Goal: Transaction & Acquisition: Purchase product/service

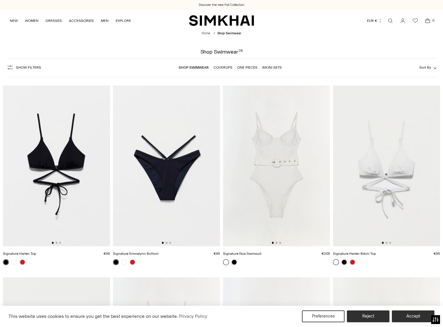
click at [198, 67] on link "Shop Swimwear" at bounding box center [194, 67] width 30 height 4
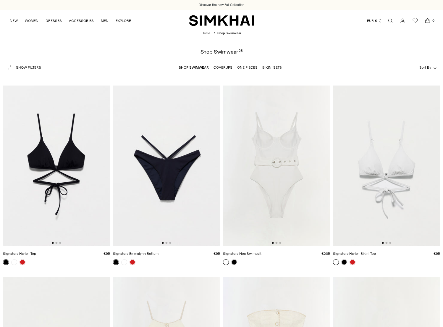
click at [247, 67] on link "One Pieces" at bounding box center [247, 67] width 20 height 4
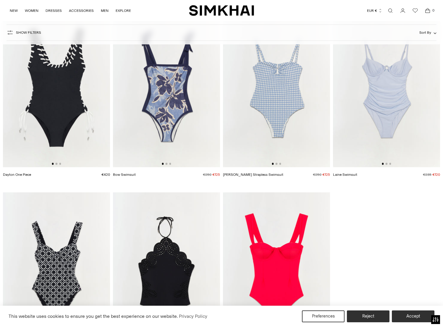
scroll to position [452, 0]
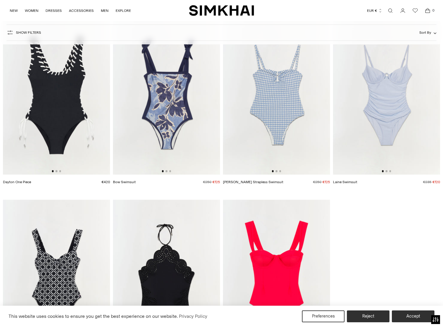
click at [289, 125] on img at bounding box center [276, 94] width 107 height 160
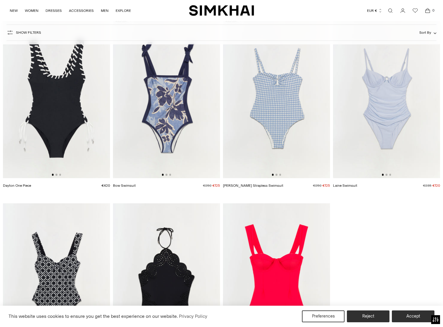
click at [293, 242] on img at bounding box center [276, 283] width 107 height 160
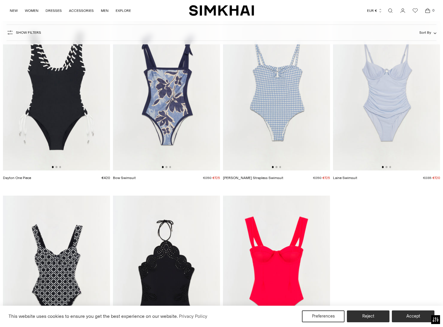
scroll to position [444, 0]
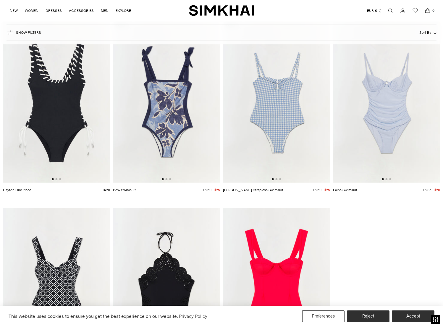
click at [73, 269] on img at bounding box center [56, 287] width 107 height 160
click at [366, 149] on img at bounding box center [386, 102] width 107 height 160
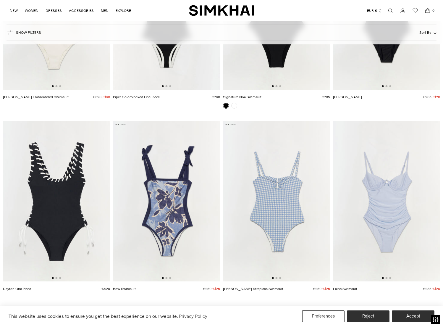
scroll to position [351, 0]
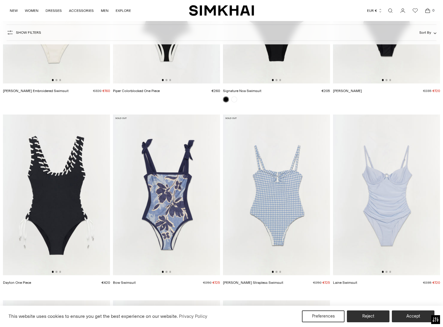
click at [81, 166] on img at bounding box center [56, 194] width 107 height 160
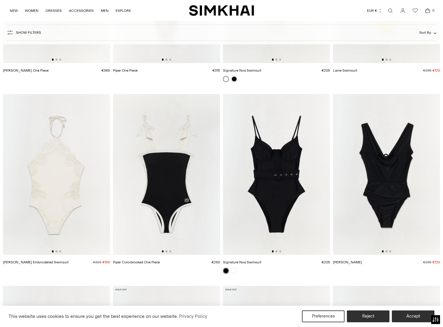
scroll to position [0, 2]
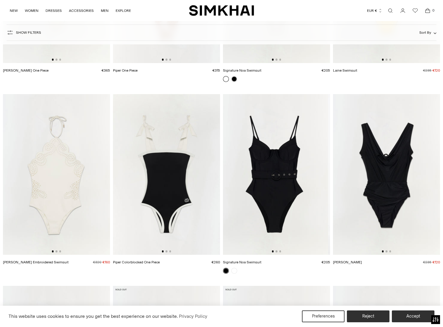
click at [286, 147] on img at bounding box center [274, 174] width 107 height 160
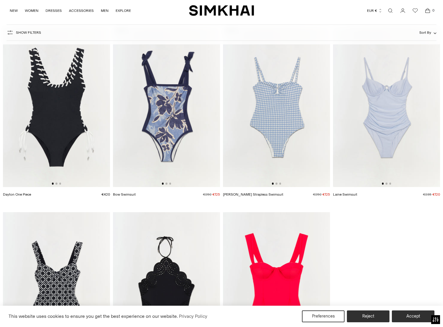
scroll to position [464, 0]
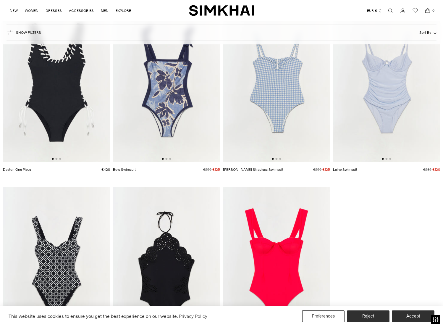
click at [291, 230] on img at bounding box center [276, 267] width 107 height 160
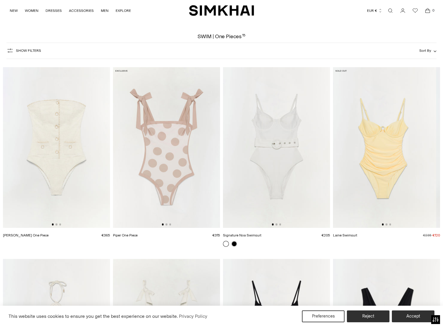
scroll to position [0, 0]
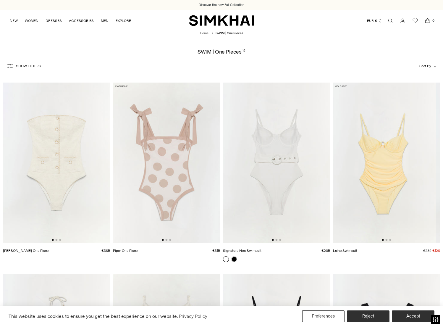
click at [78, 104] on img at bounding box center [56, 162] width 107 height 160
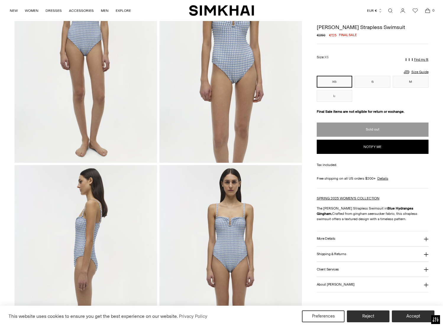
scroll to position [101, 0]
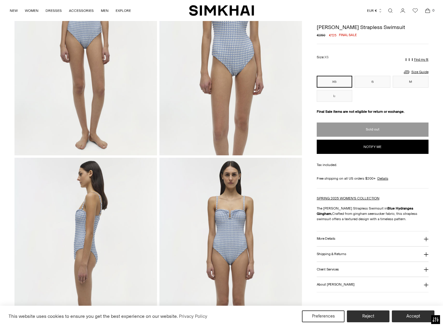
click at [342, 239] on button "More Details" at bounding box center [373, 238] width 112 height 15
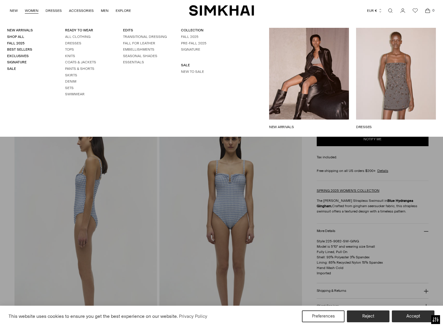
scroll to position [137, 0]
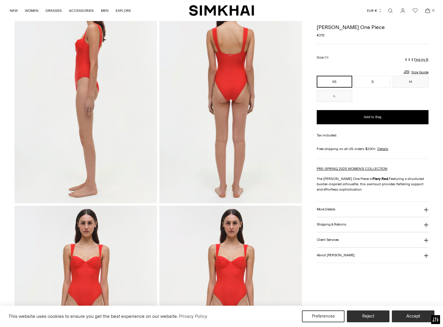
scroll to position [269, 0]
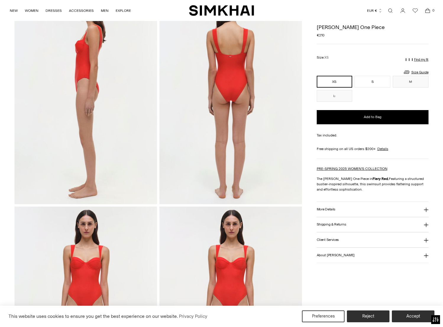
click at [333, 213] on button "More Details" at bounding box center [373, 209] width 112 height 15
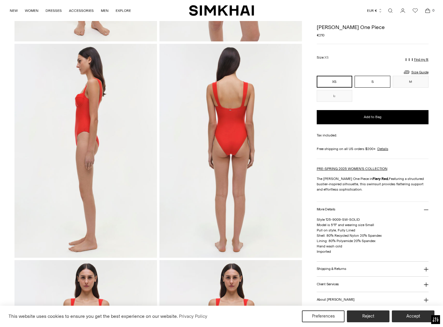
scroll to position [217, 0]
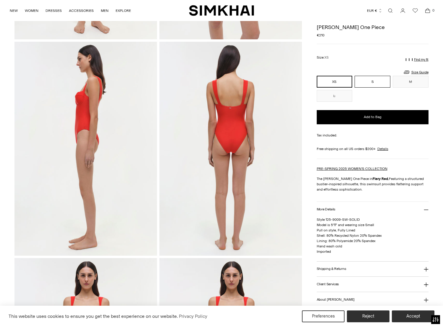
click at [369, 83] on button "S" at bounding box center [372, 82] width 36 height 12
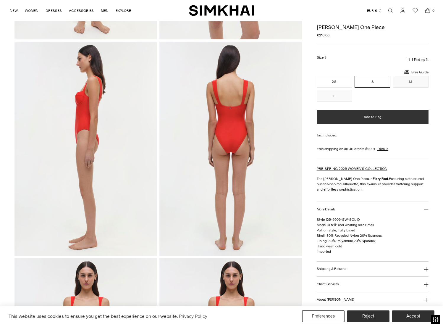
click at [373, 115] on span "Add to Bag" at bounding box center [373, 116] width 18 height 5
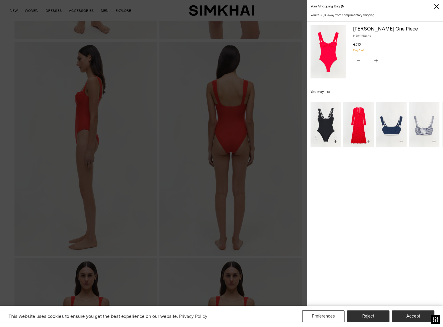
click at [289, 82] on div at bounding box center [221, 163] width 443 height 327
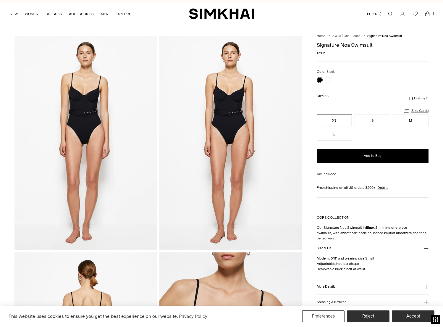
scroll to position [7, 0]
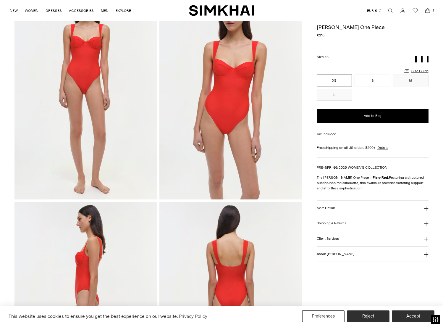
click at [339, 203] on button "More Details" at bounding box center [373, 207] width 112 height 15
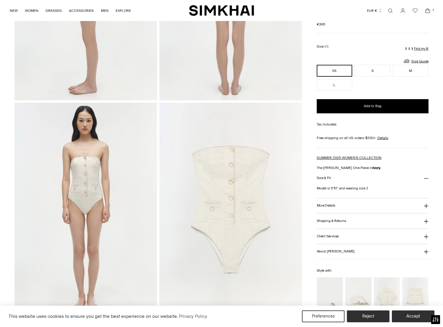
scroll to position [177, 0]
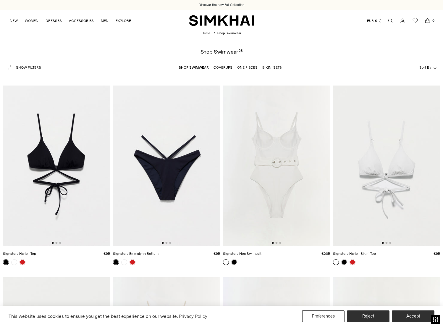
scroll to position [2, 0]
